Goal: Information Seeking & Learning: Learn about a topic

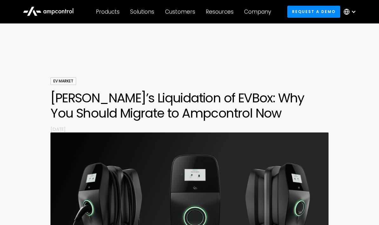
scroll to position [1259, 0]
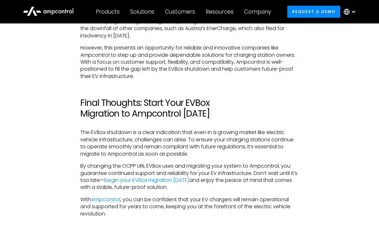
click at [355, 12] on div at bounding box center [353, 11] width 5 height 5
click at [355, 41] on link "German" at bounding box center [347, 41] width 20 height 7
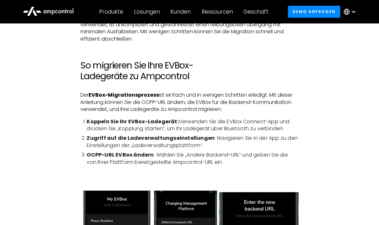
scroll to position [685, 0]
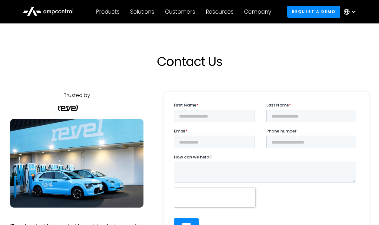
click at [353, 13] on div at bounding box center [353, 11] width 5 height 5
click at [350, 44] on link "German" at bounding box center [347, 41] width 20 height 7
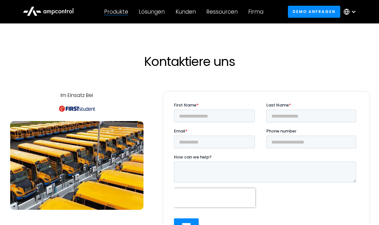
click at [123, 12] on div "Produkte" at bounding box center [116, 11] width 24 height 7
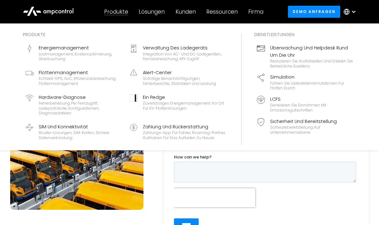
click at [155, 12] on div "Lösungen" at bounding box center [152, 11] width 26 height 7
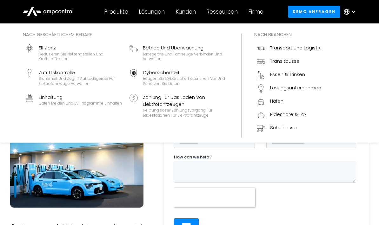
click at [188, 12] on div "Kunden" at bounding box center [186, 11] width 20 height 7
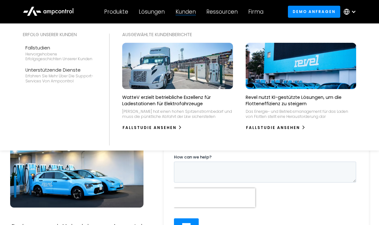
click at [121, 15] on div "Produkte" at bounding box center [116, 11] width 24 height 7
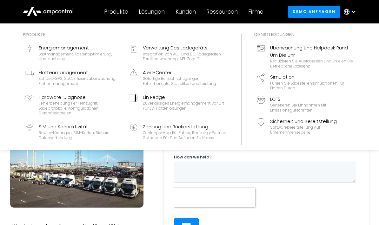
click at [181, 130] on div "Zahlungs-App für Fahrer, Roaming-Partner, Guthaben für das Aufladen zu Hause" at bounding box center [184, 135] width 83 height 10
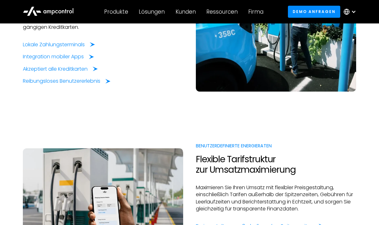
scroll to position [368, 0]
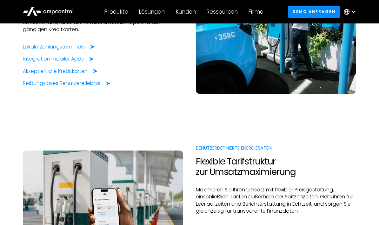
click at [323, 10] on link "Demo anfragen" at bounding box center [314, 12] width 53 height 12
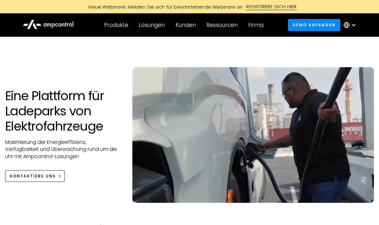
click at [269, 7] on div "REGISTRIERE DICH HIER" at bounding box center [271, 6] width 50 height 7
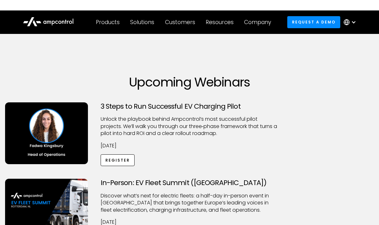
scroll to position [0, 1]
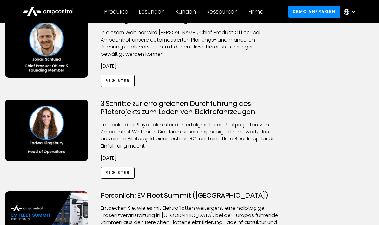
scroll to position [66, 0]
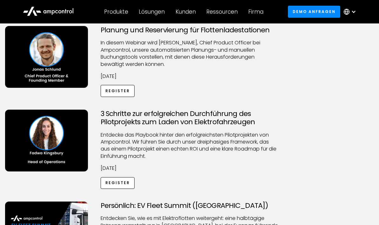
click at [119, 12] on div "Produkte" at bounding box center [116, 11] width 24 height 7
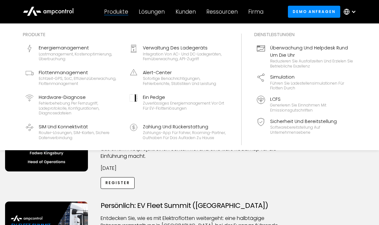
click at [189, 47] on div "Verwaltung des Ladegeräts" at bounding box center [184, 47] width 83 height 7
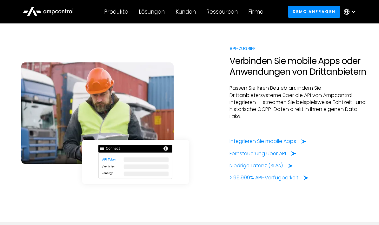
scroll to position [1468, 0]
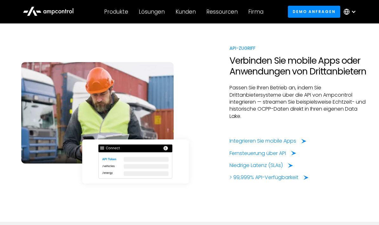
click at [326, 56] on h2 "Verbinden Sie mobile Apps oder Anwendungen von Drittanbietern" at bounding box center [298, 66] width 139 height 21
click at [328, 58] on h2 "Verbinden Sie mobile Apps oder Anwendungen von Drittanbietern" at bounding box center [298, 66] width 139 height 21
click at [287, 138] on div "Integrieren Sie mobile Apps" at bounding box center [262, 141] width 67 height 7
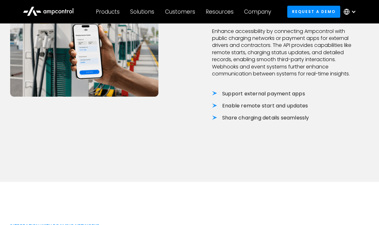
scroll to position [476, 0]
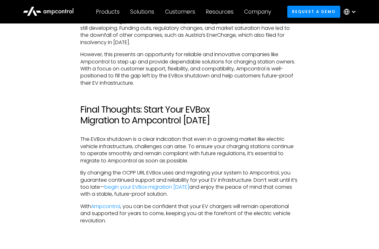
scroll to position [1254, 0]
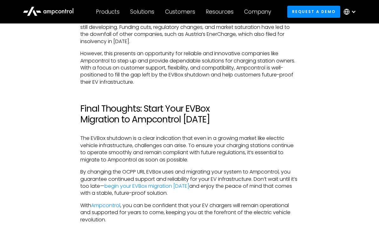
click at [169, 183] on link "begin your EVBox migration [DATE]" at bounding box center [146, 186] width 85 height 7
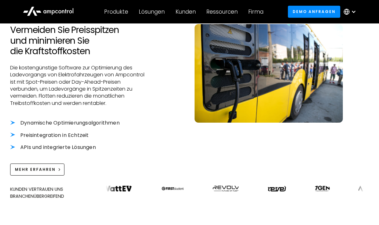
scroll to position [205, 0]
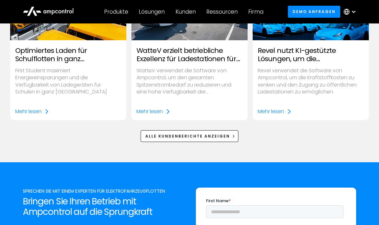
click at [119, 10] on div "Produkte" at bounding box center [116, 11] width 24 height 7
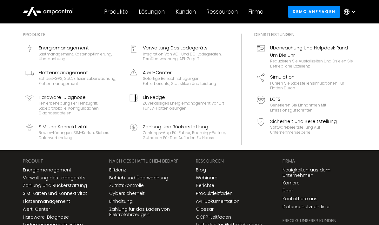
scroll to position [1670, 0]
click at [71, 176] on link "Verwaltung des Ladegeräts" at bounding box center [54, 178] width 63 height 5
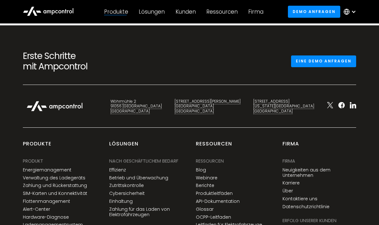
click at [72, 176] on link "Verwaltung des Ladegeräts" at bounding box center [54, 178] width 63 height 5
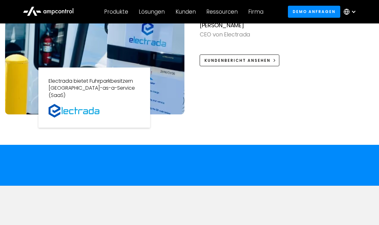
scroll to position [632, 0]
